Goal: Contribute content: Add original content to the website for others to see

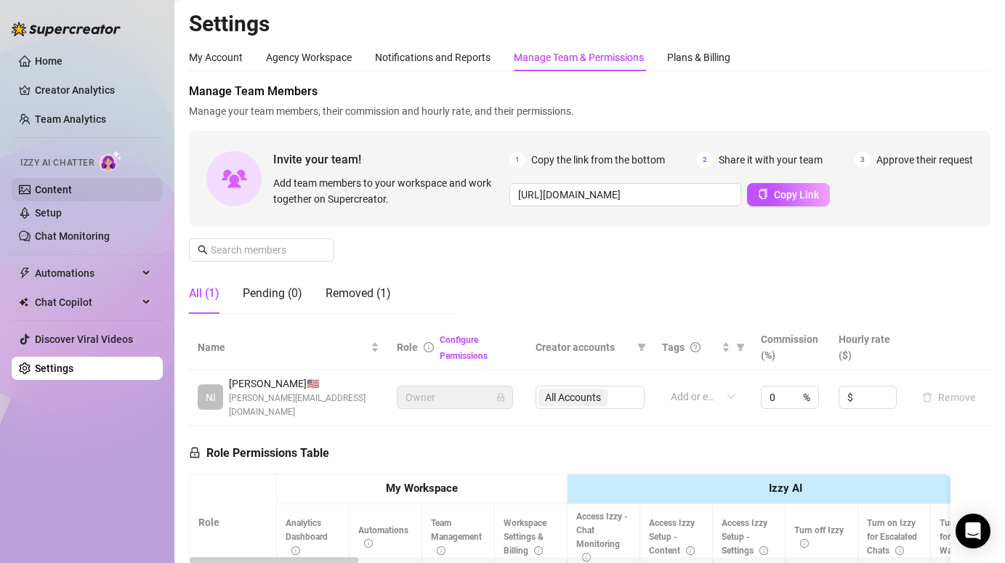
click at [44, 189] on link "Content" at bounding box center [53, 190] width 37 height 12
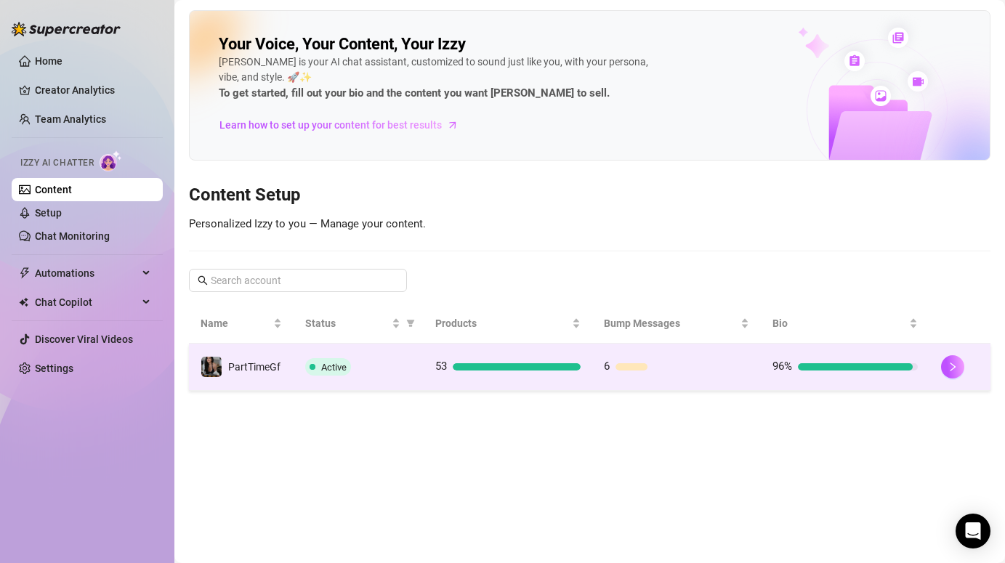
click at [379, 368] on div "Active" at bounding box center [358, 366] width 107 height 17
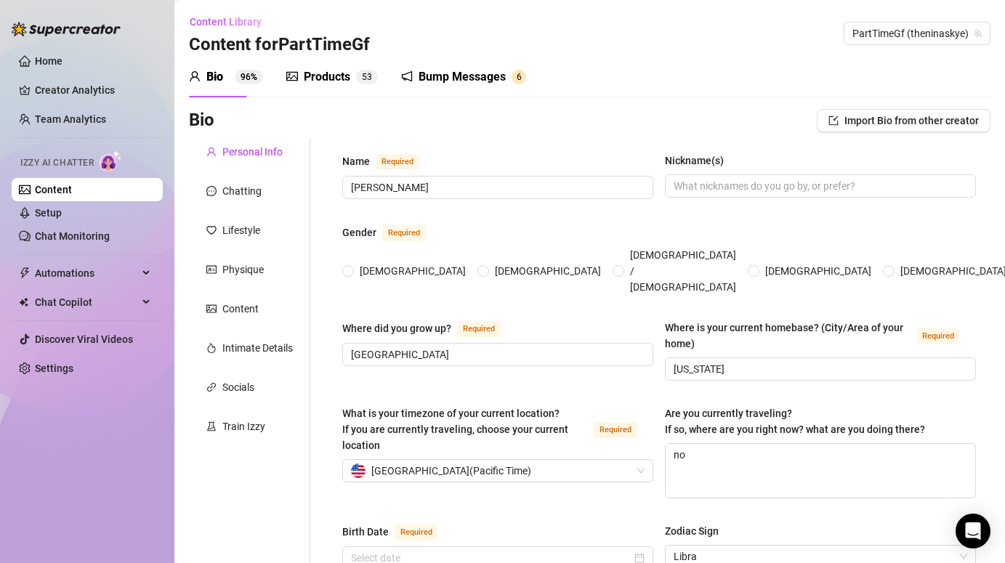
radio input "true"
type input "[DATE]"
click at [456, 71] on div "Bump Messages" at bounding box center [461, 76] width 87 height 17
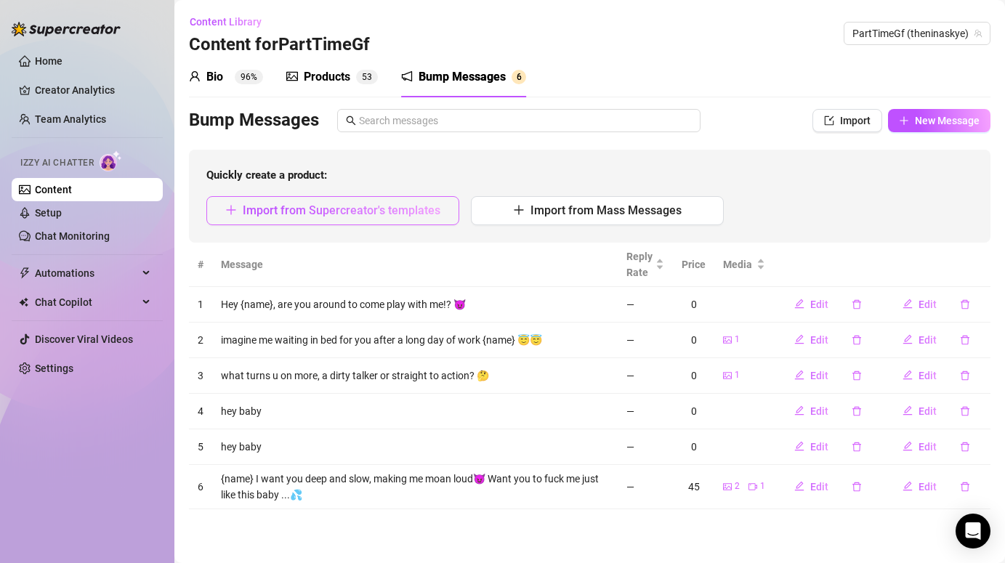
click at [399, 209] on span "Import from Supercreator's templates" at bounding box center [342, 210] width 198 height 14
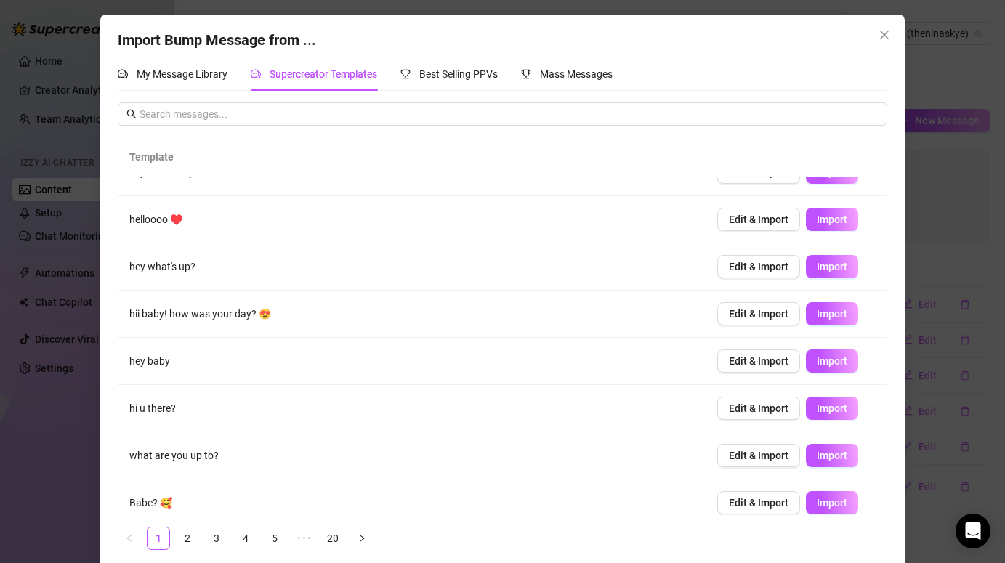
scroll to position [40, 0]
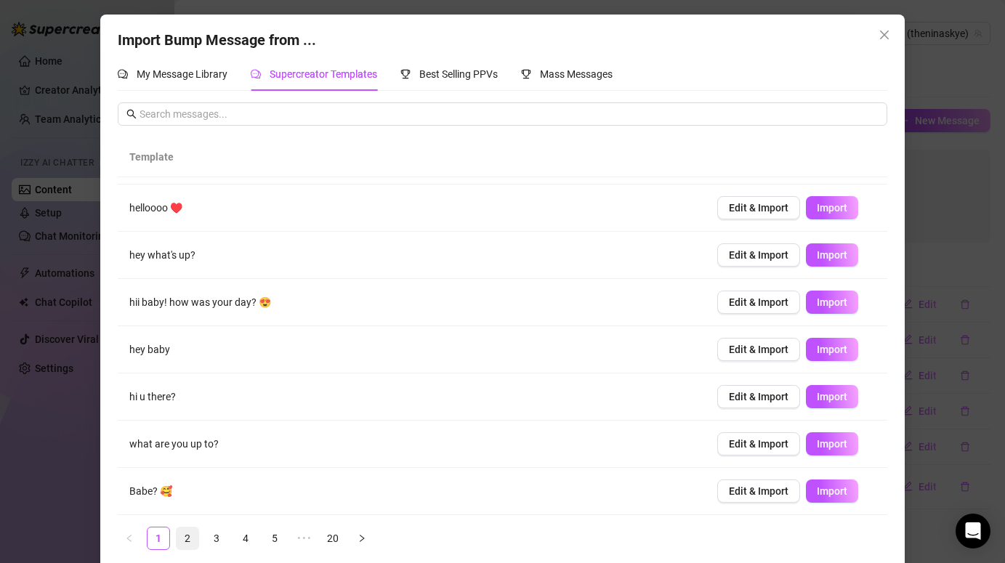
click at [187, 535] on link "2" at bounding box center [188, 538] width 22 height 22
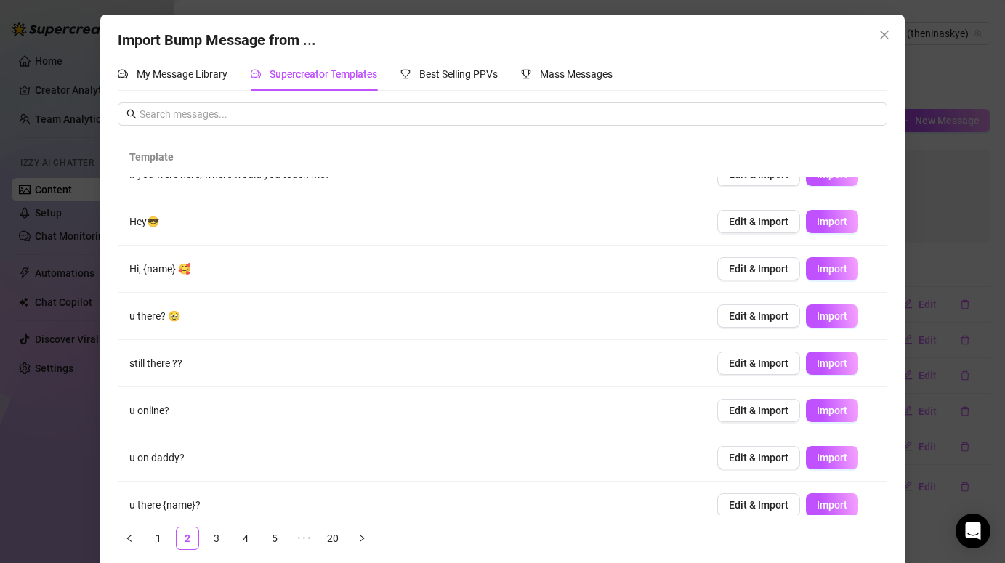
scroll to position [0, 0]
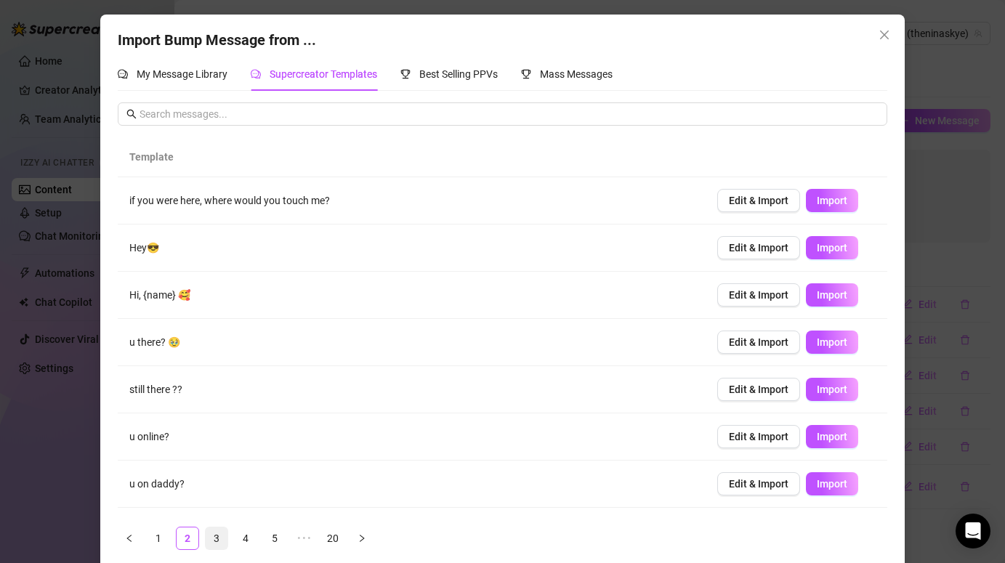
click at [215, 547] on link "3" at bounding box center [217, 538] width 22 height 22
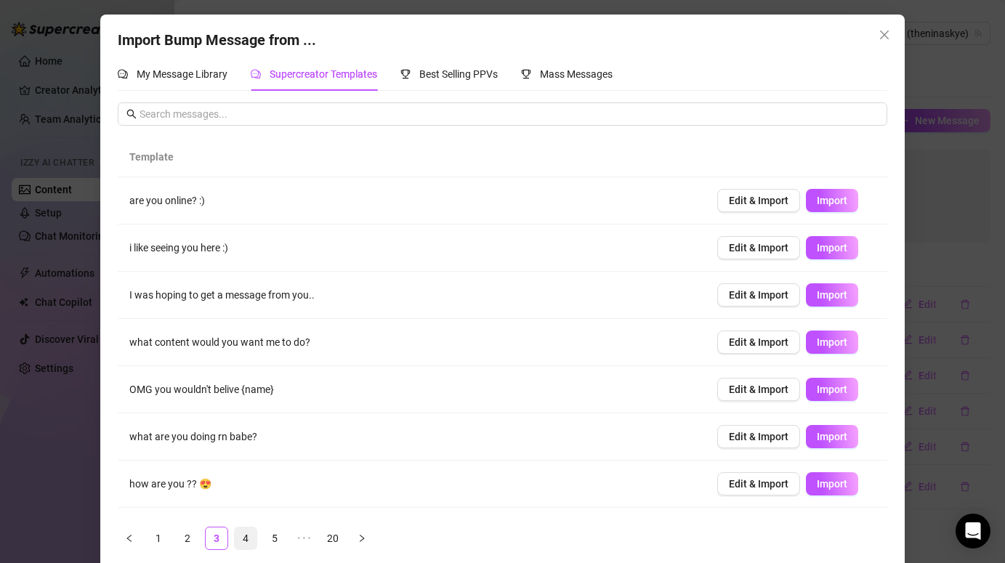
click at [254, 542] on link "4" at bounding box center [246, 538] width 22 height 22
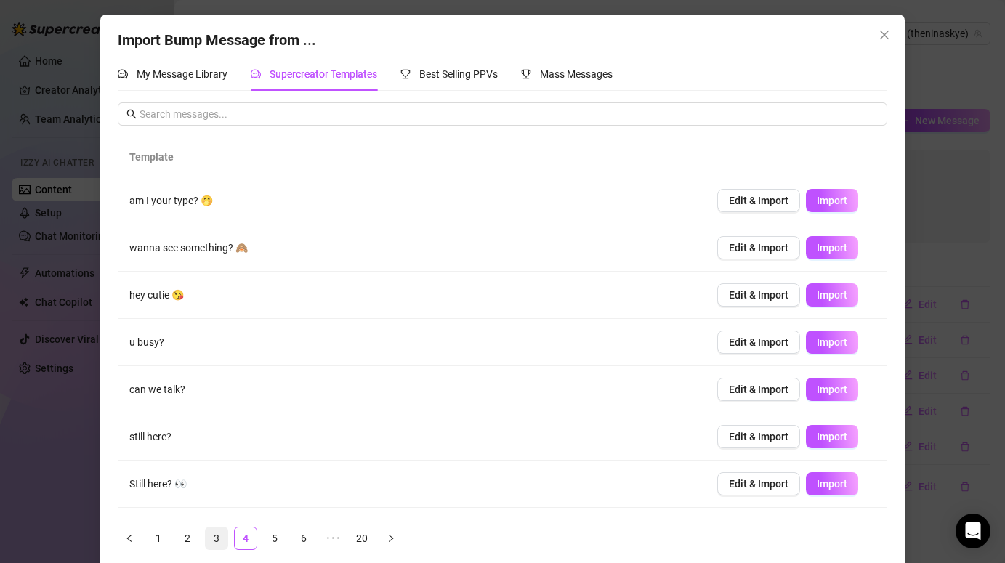
click at [214, 537] on link "3" at bounding box center [217, 538] width 22 height 22
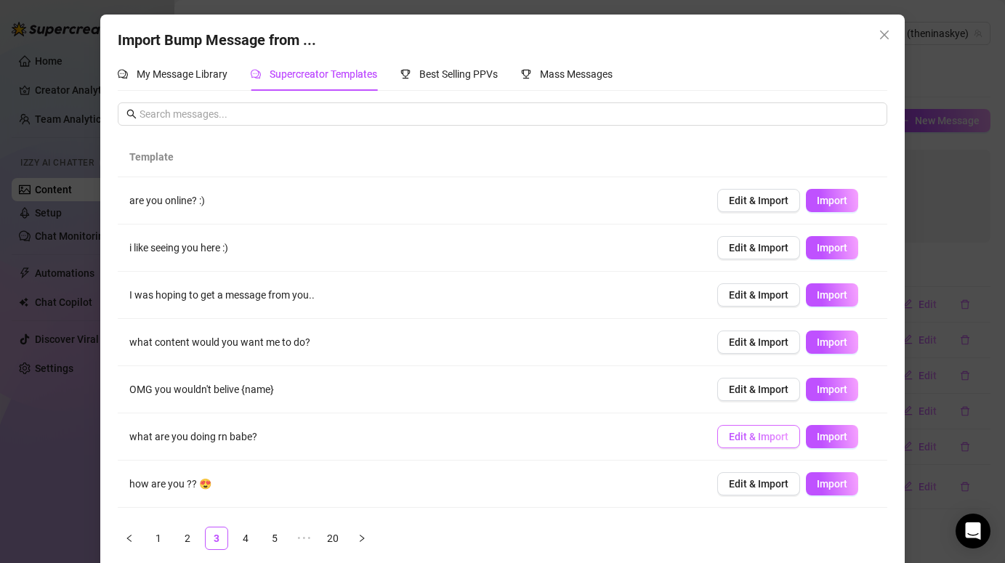
click at [753, 440] on span "Edit & Import" at bounding box center [759, 437] width 60 height 12
type textarea "what are you doing rn babe?"
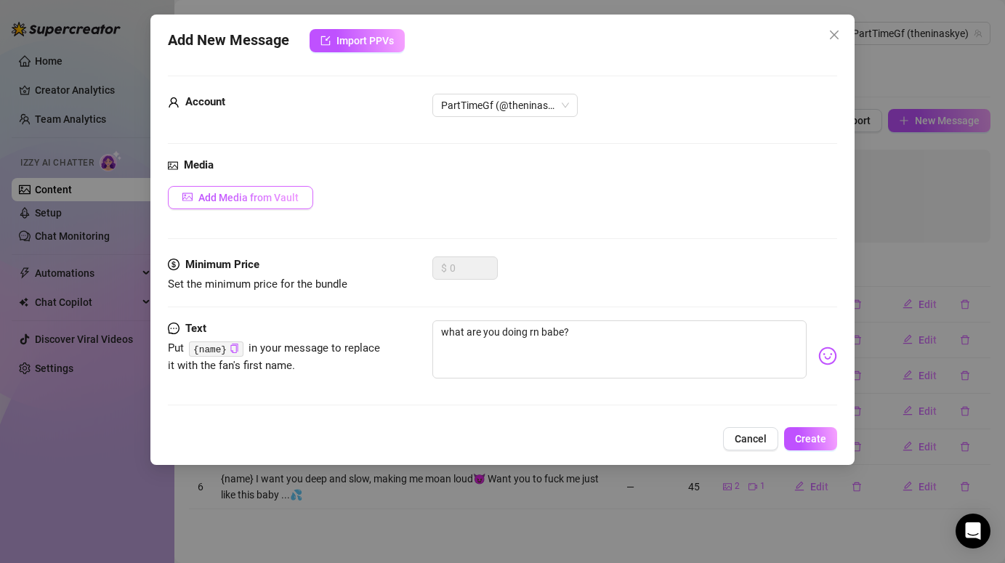
click at [225, 203] on button "Add Media from Vault" at bounding box center [240, 197] width 145 height 23
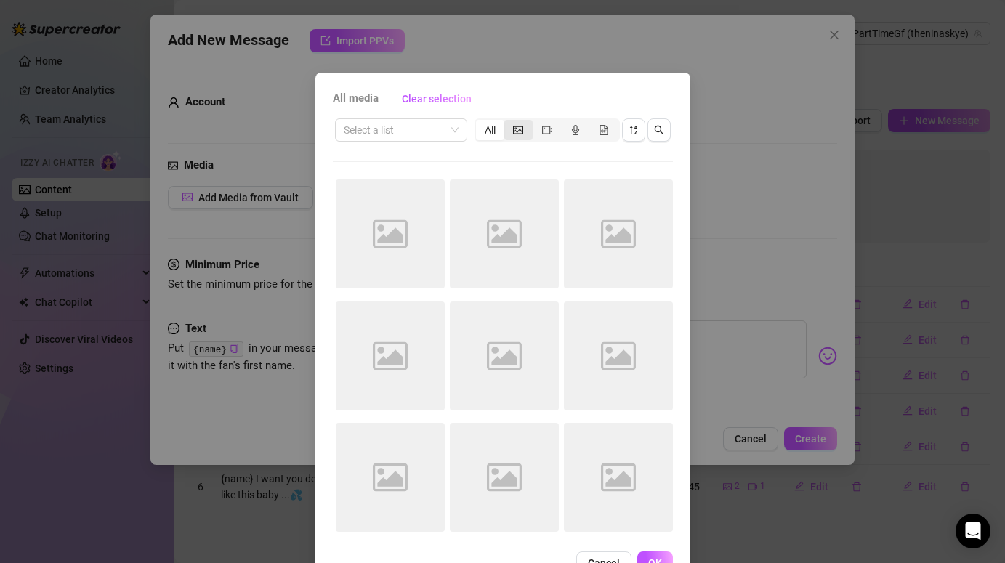
click at [509, 135] on div "segmented control" at bounding box center [518, 130] width 28 height 20
click at [508, 122] on input "segmented control" at bounding box center [508, 122] width 0 height 0
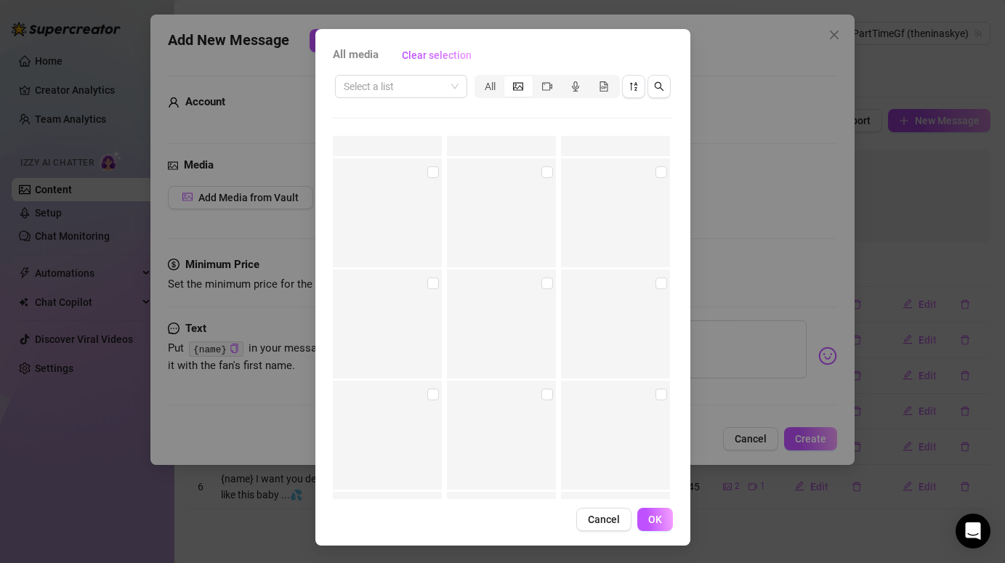
scroll to position [16094, 0]
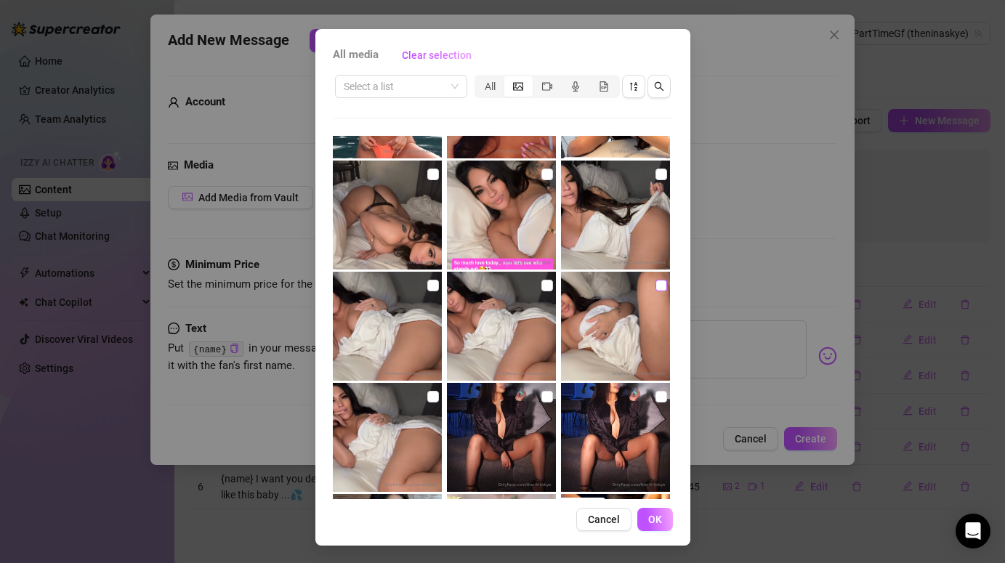
click at [659, 283] on input "checkbox" at bounding box center [661, 286] width 12 height 12
checkbox input "true"
click at [652, 514] on span "OK" at bounding box center [655, 520] width 14 height 12
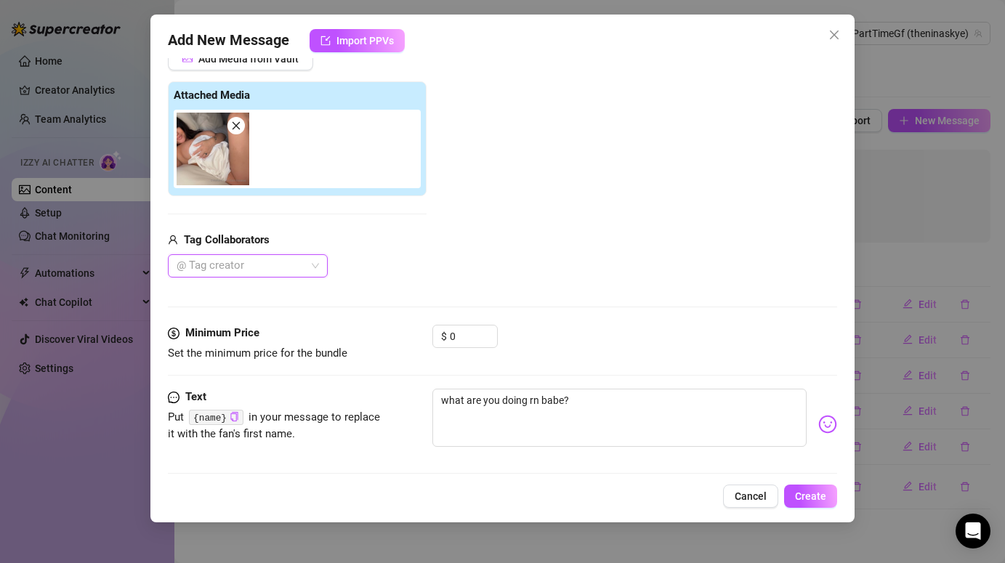
scroll to position [150, 0]
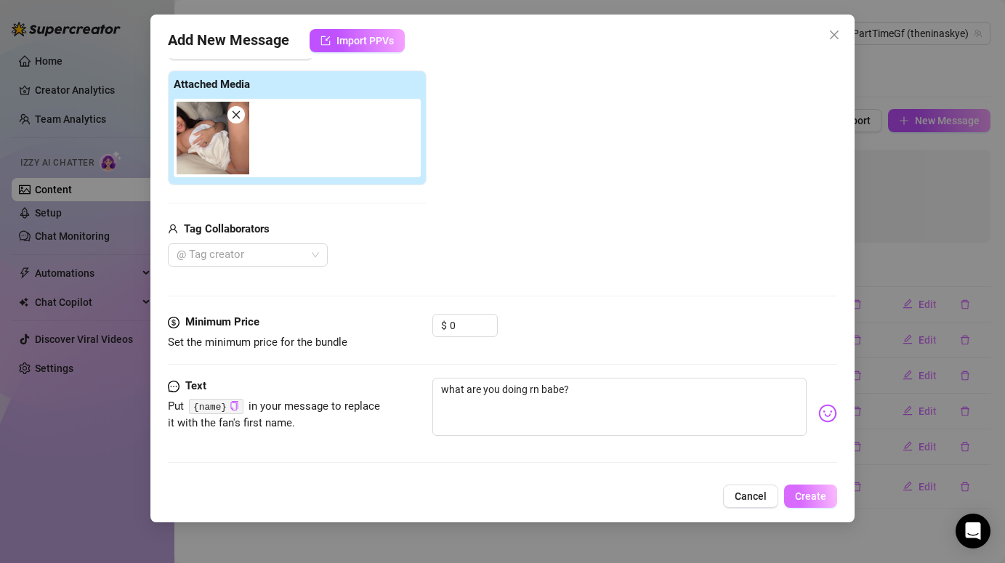
click at [809, 496] on span "Create" at bounding box center [810, 496] width 31 height 12
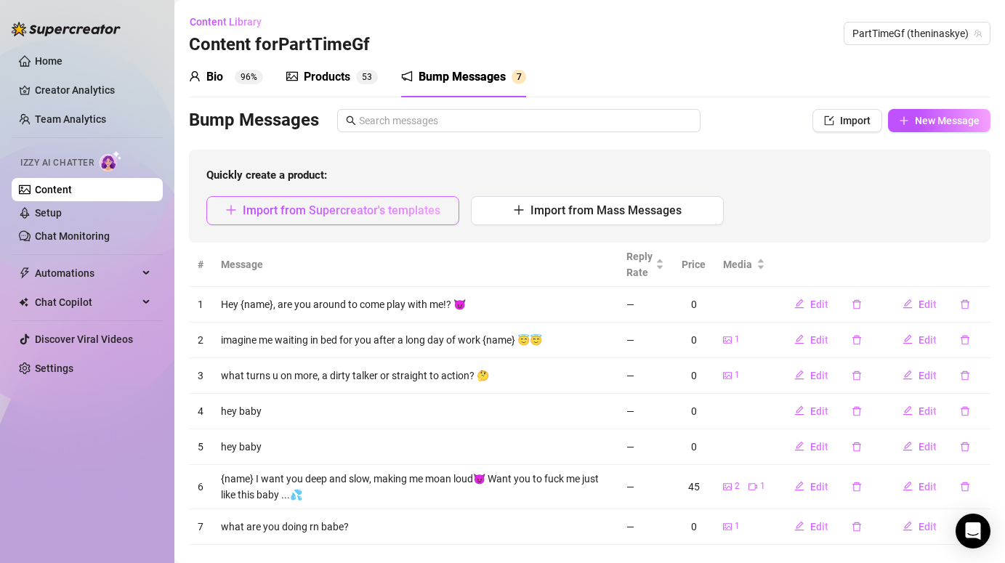
click at [342, 217] on span "Import from Supercreator's templates" at bounding box center [342, 210] width 198 height 14
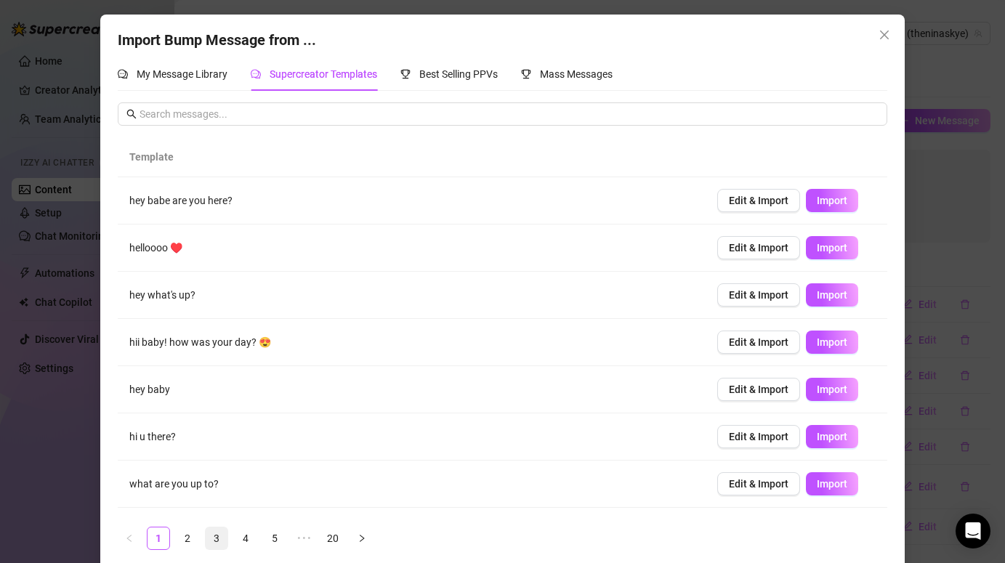
click at [220, 537] on link "3" at bounding box center [217, 538] width 22 height 22
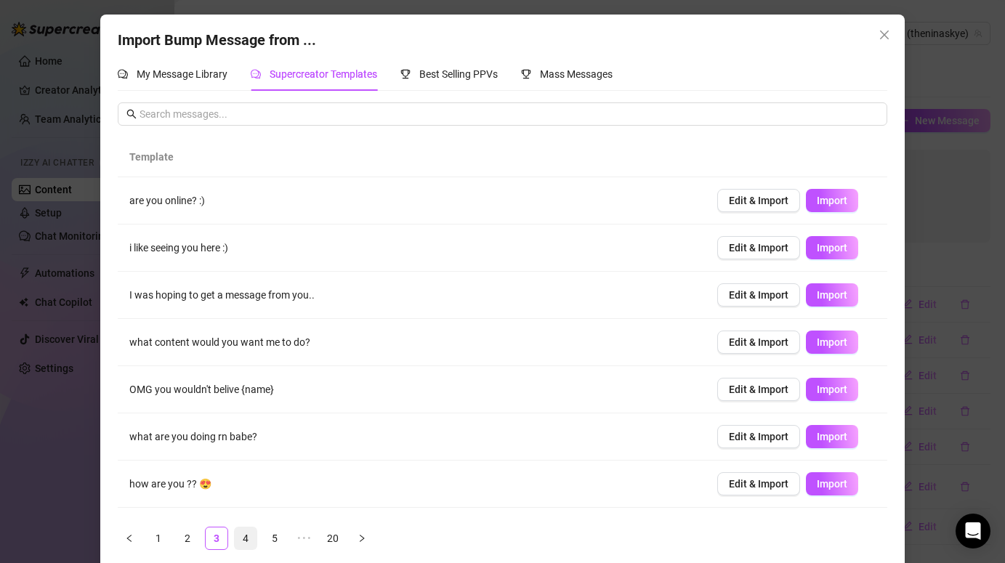
click at [246, 535] on link "4" at bounding box center [246, 538] width 22 height 22
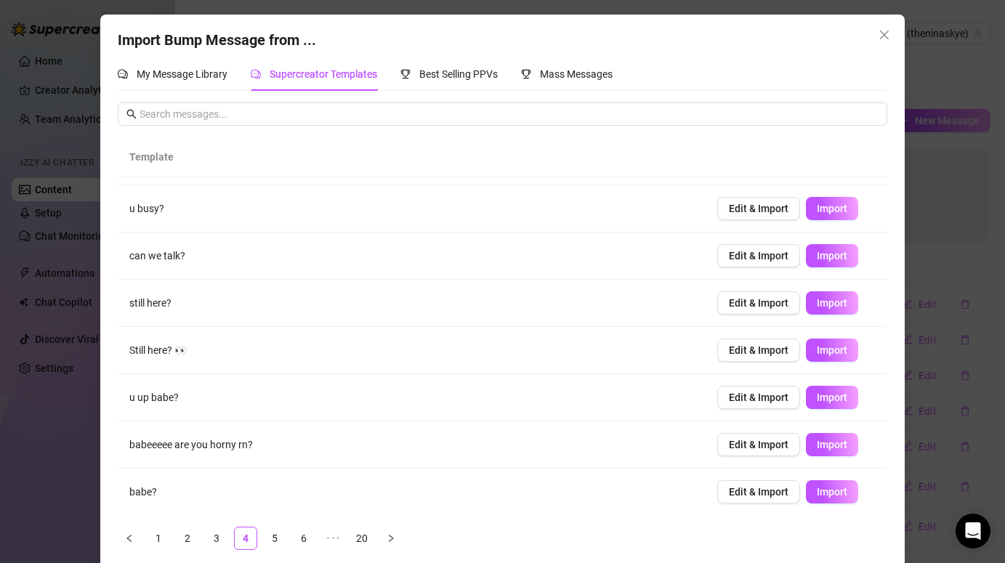
scroll to position [134, 0]
click at [274, 540] on link "5" at bounding box center [275, 538] width 22 height 22
click at [312, 535] on link "6" at bounding box center [304, 538] width 22 height 22
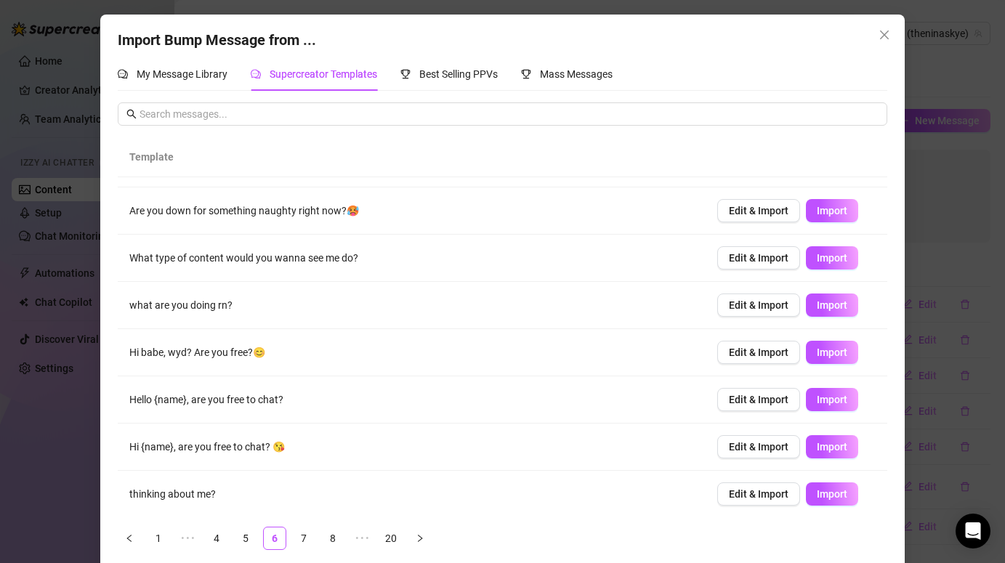
scroll to position [134, 0]
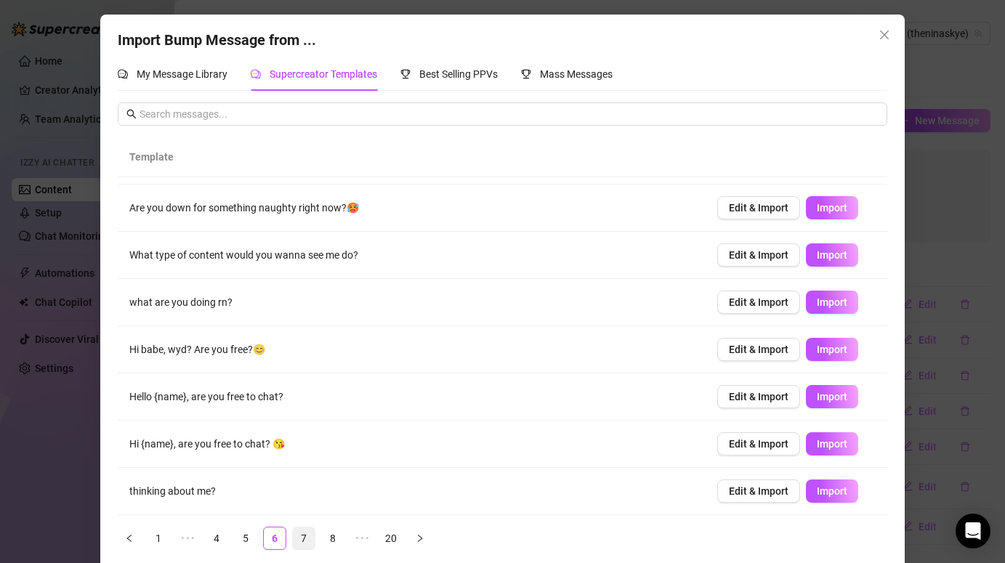
click at [302, 535] on link "7" at bounding box center [304, 538] width 22 height 22
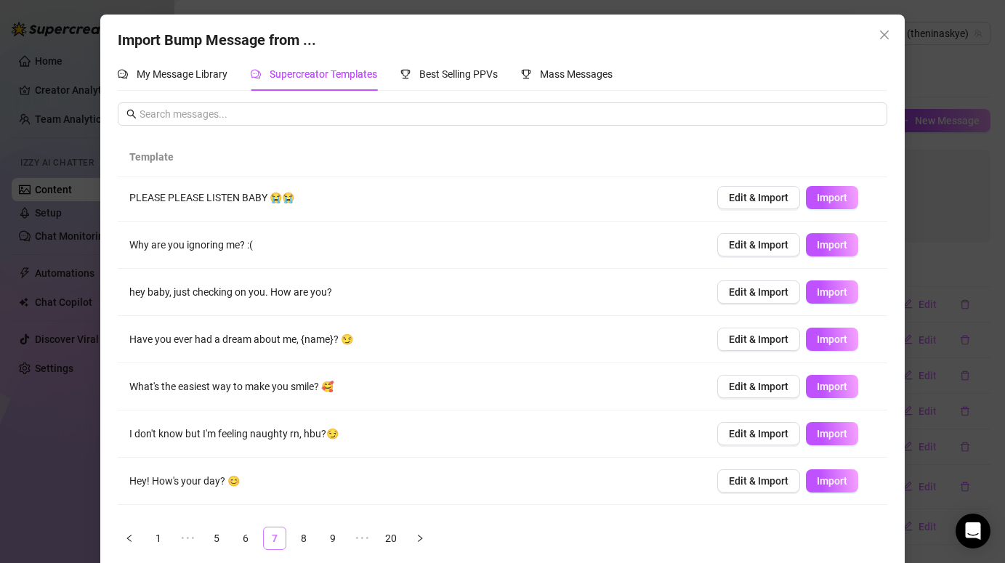
scroll to position [0, 0]
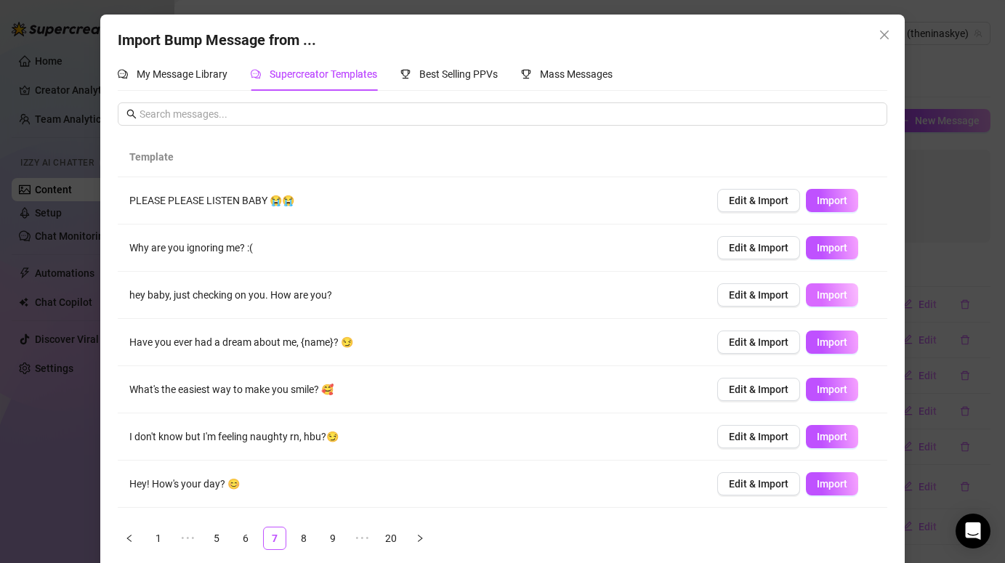
click at [834, 303] on button "Import" at bounding box center [832, 294] width 52 height 23
click at [766, 434] on span "Edit & Import" at bounding box center [759, 437] width 60 height 12
type textarea "I don't know but I'm feeling naughty rn, hbu?😏"
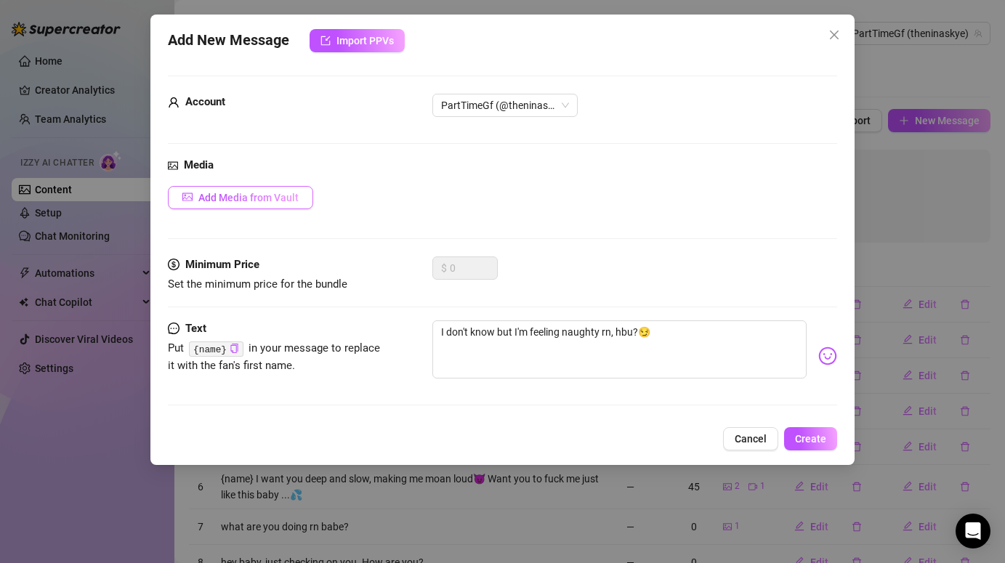
click at [213, 194] on span "Add Media from Vault" at bounding box center [248, 198] width 100 height 12
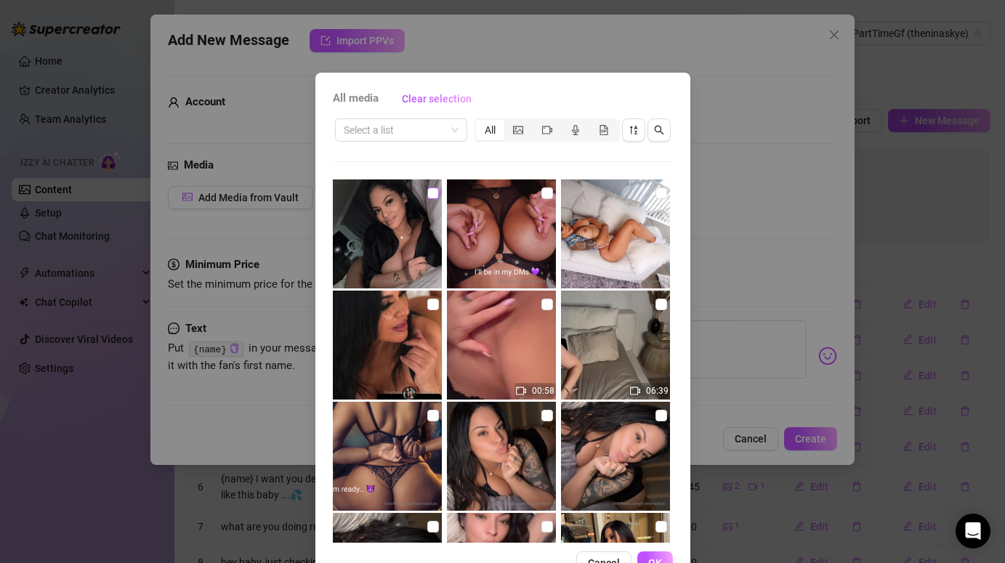
click at [432, 195] on input "checkbox" at bounding box center [433, 193] width 12 height 12
checkbox input "true"
click at [659, 559] on span "OK" at bounding box center [655, 563] width 14 height 12
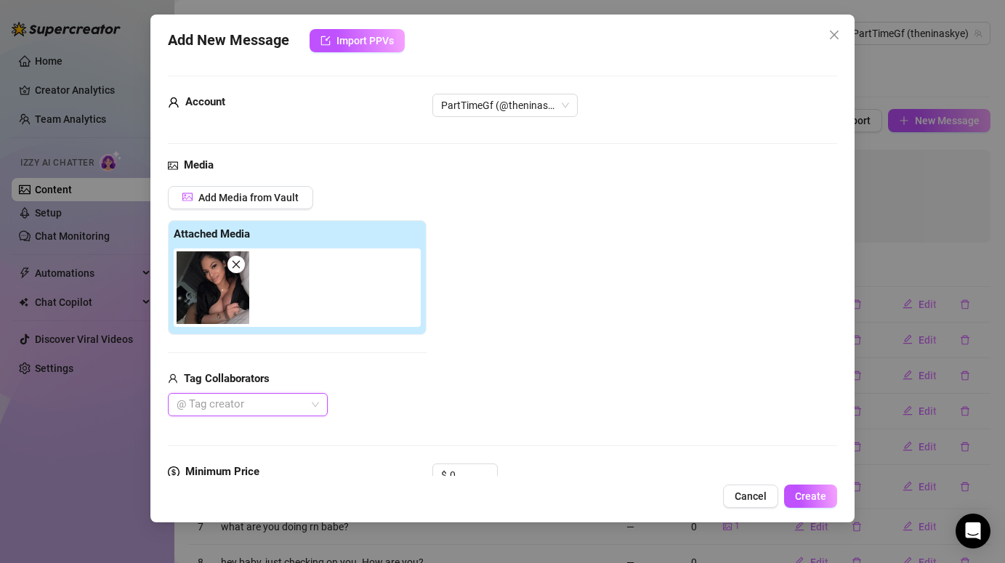
scroll to position [150, 0]
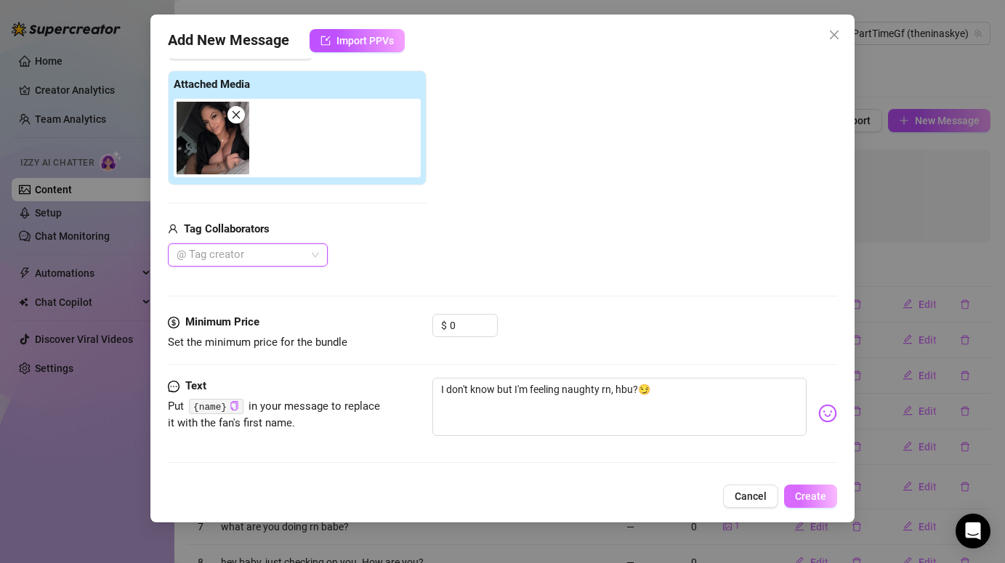
click at [811, 500] on span "Create" at bounding box center [810, 496] width 31 height 12
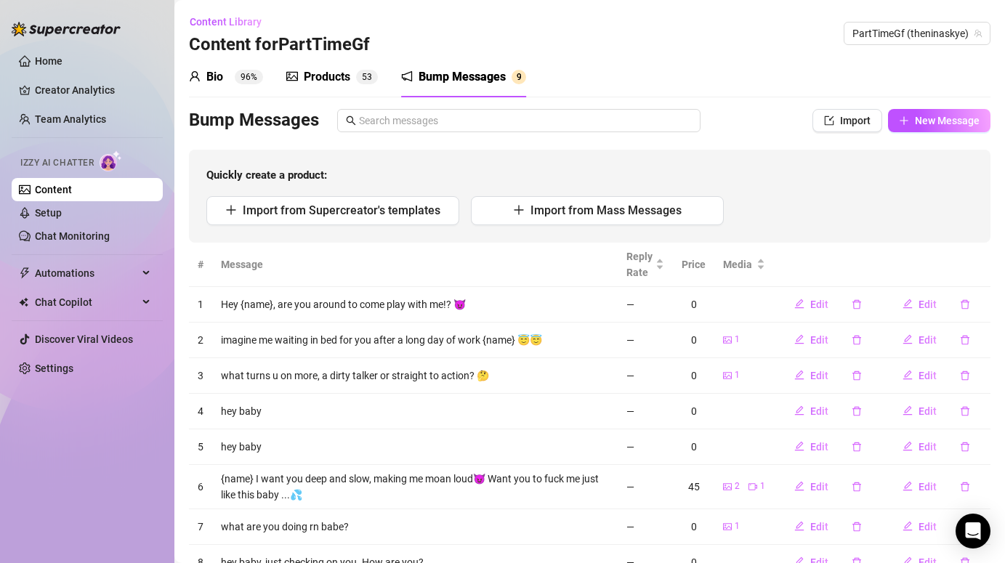
click at [309, 68] on div "Products 5 3" at bounding box center [332, 77] width 92 height 41
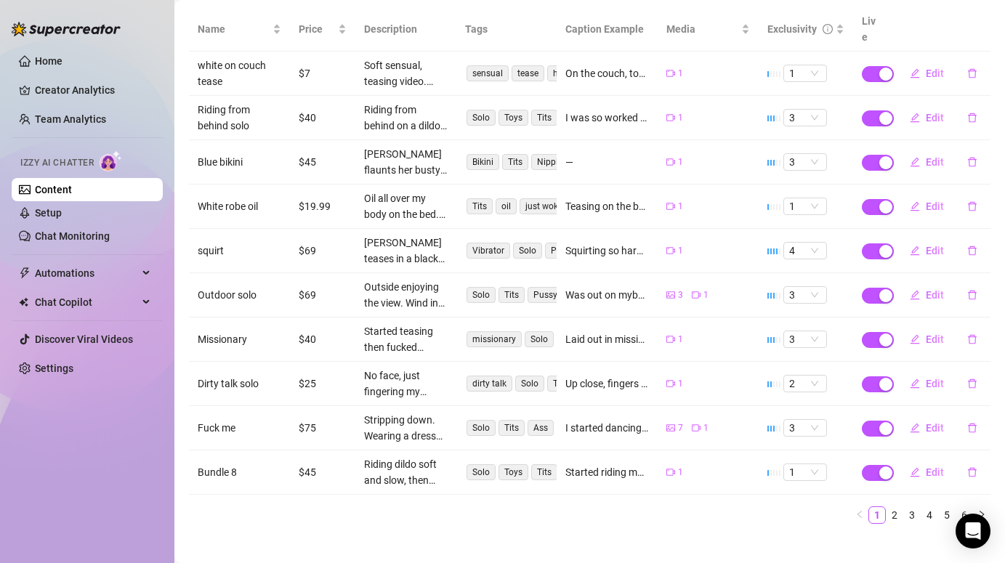
scroll to position [0, 0]
